Goal: Find contact information: Find contact information

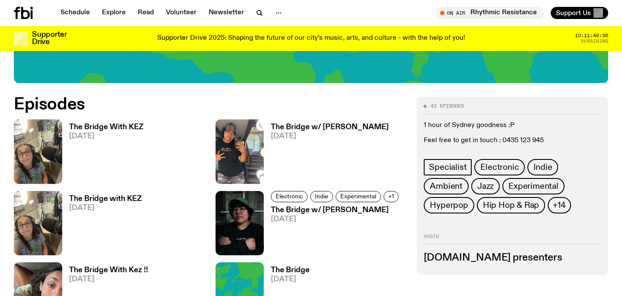
scroll to position [357, 0]
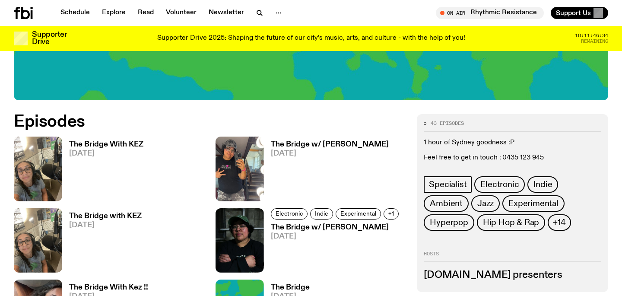
click at [124, 142] on h3 "The Bridge With KEZ" at bounding box center [106, 144] width 74 height 7
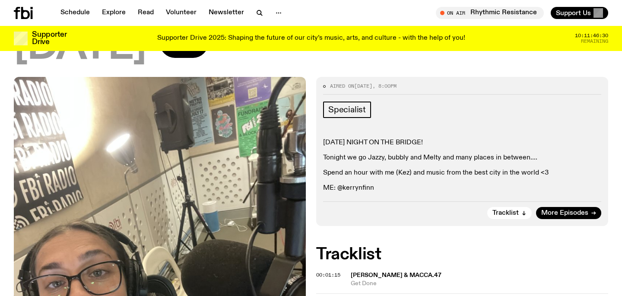
scroll to position [96, 0]
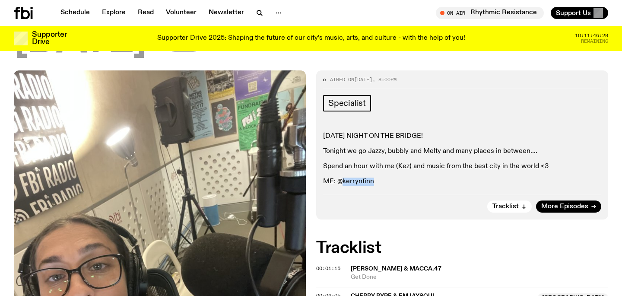
drag, startPoint x: 381, startPoint y: 180, endPoint x: 342, endPoint y: 181, distance: 38.9
click at [342, 181] on p "ME: @kerrynfinn" at bounding box center [462, 182] width 278 height 8
copy p "kerrynfinn"
